Goal: Check status: Check status

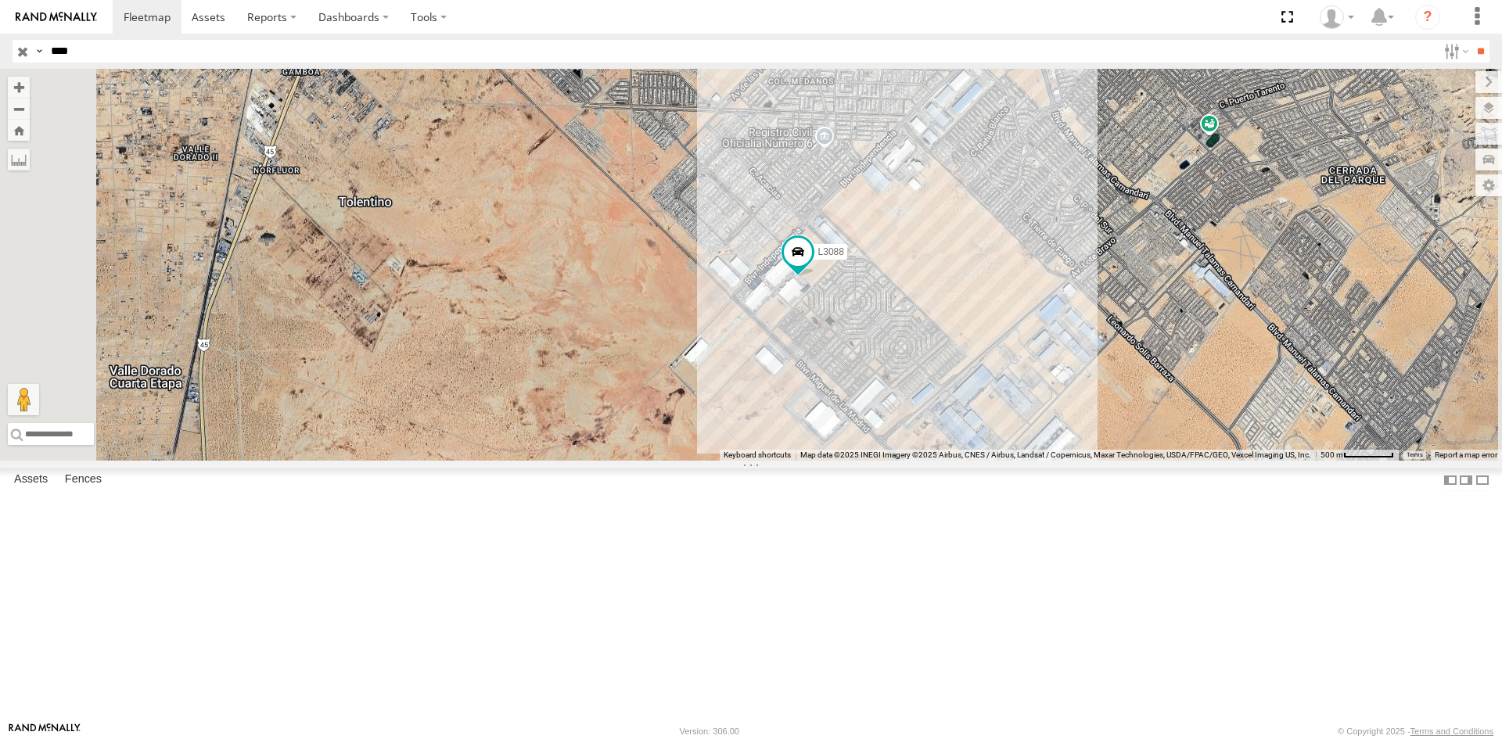
click at [0, 0] on div "L3088" at bounding box center [0, 0] width 0 height 0
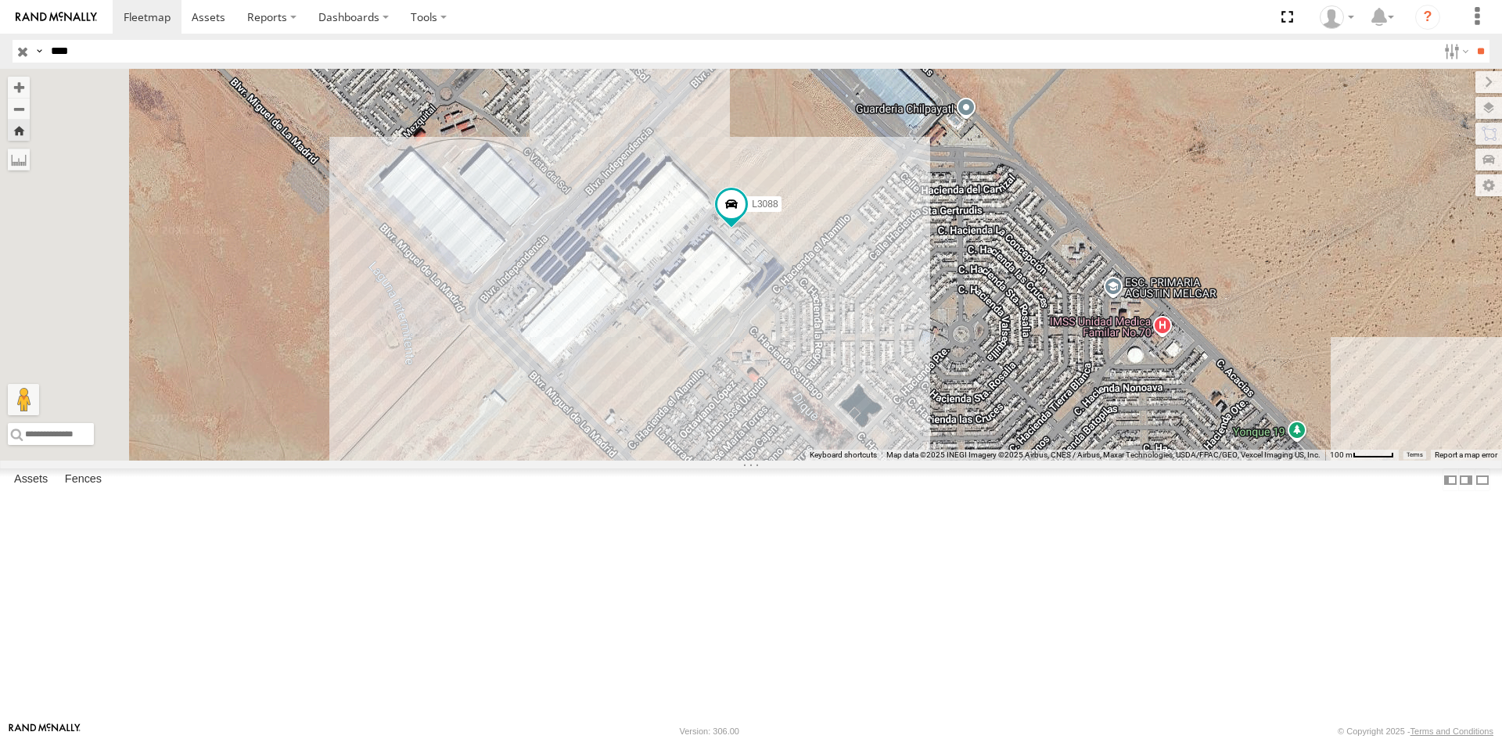
drag, startPoint x: 882, startPoint y: 487, endPoint x: 911, endPoint y: 376, distance: 114.8
click at [911, 376] on div "L3088" at bounding box center [751, 265] width 1502 height 392
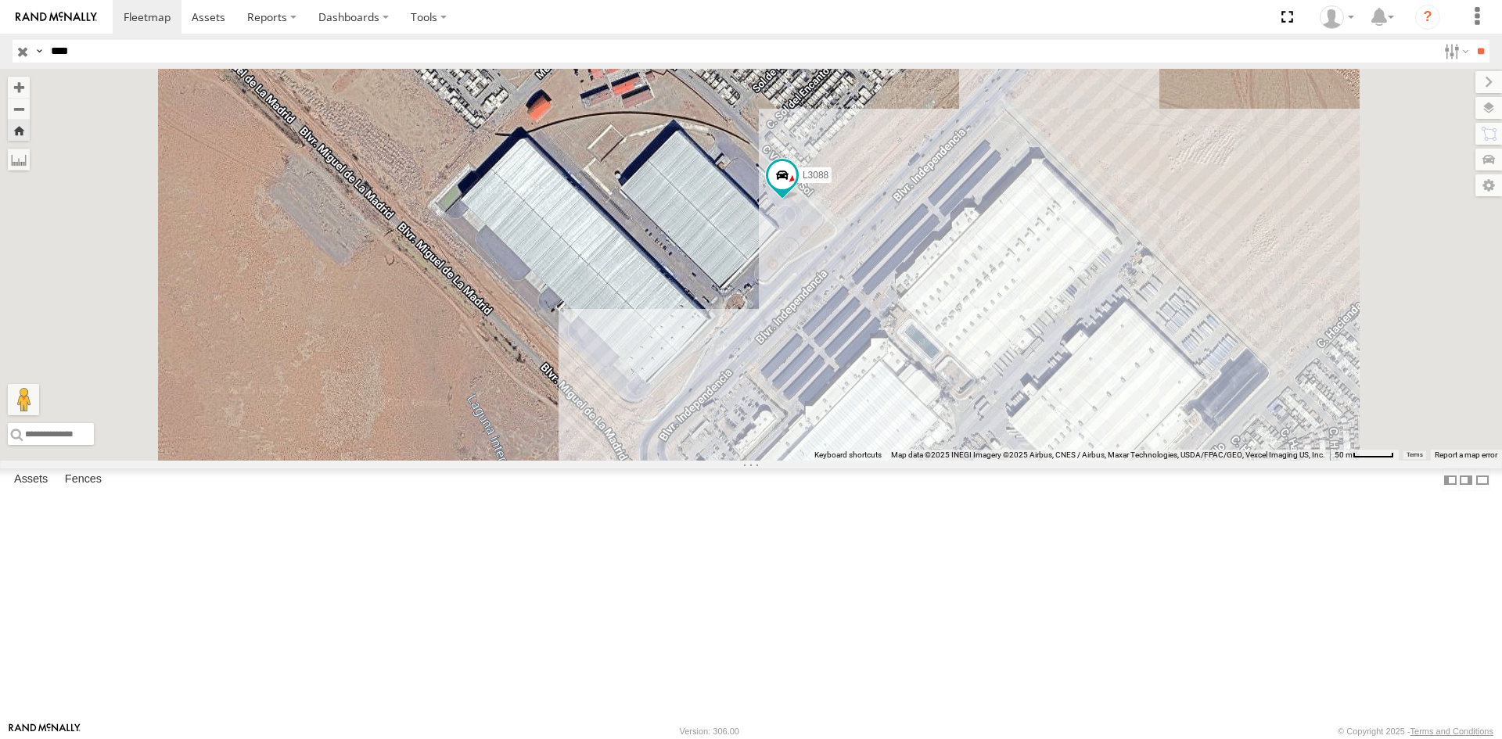
click at [0, 0] on div "L3088" at bounding box center [0, 0] width 0 height 0
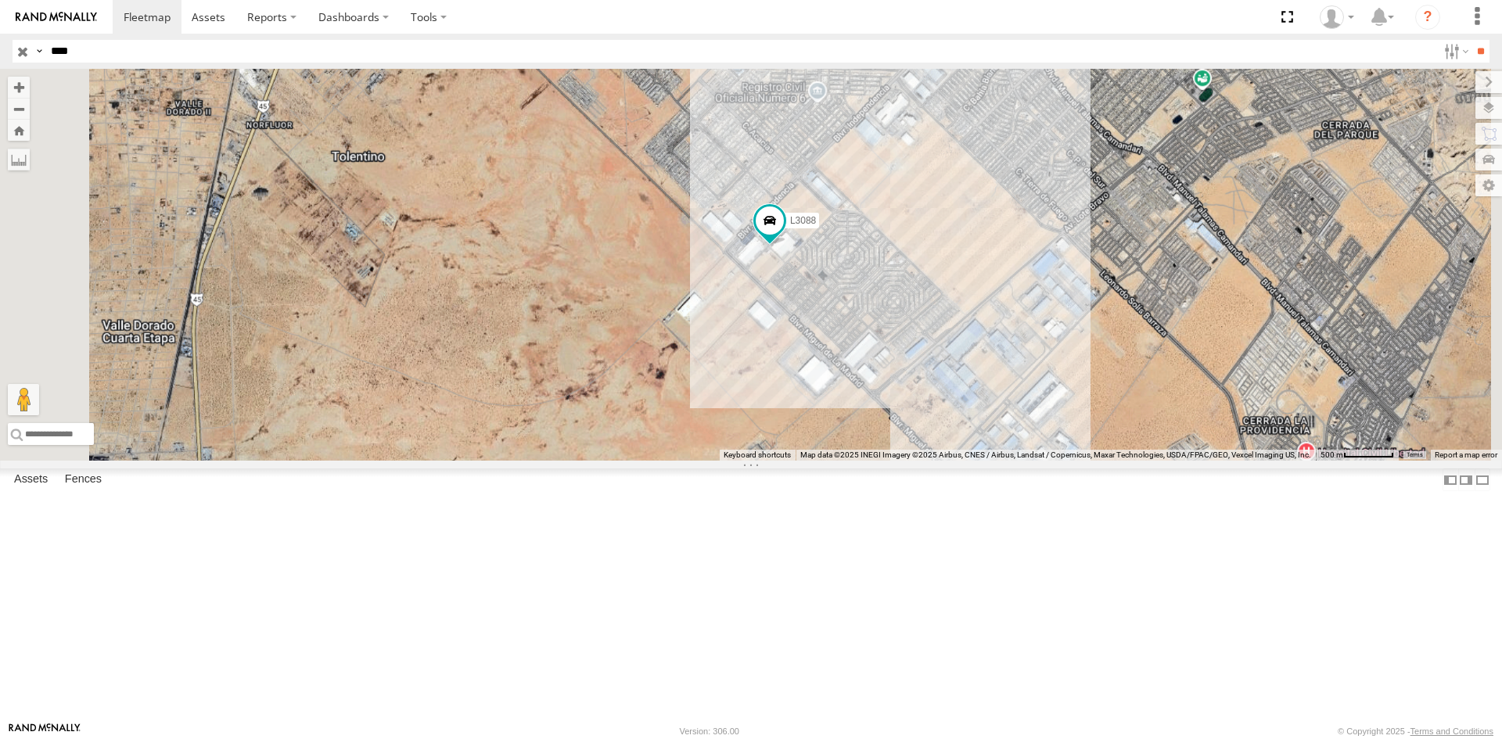
click at [0, 0] on div "FLEXTRANSFER" at bounding box center [0, 0] width 0 height 0
